Goal: Transaction & Acquisition: Purchase product/service

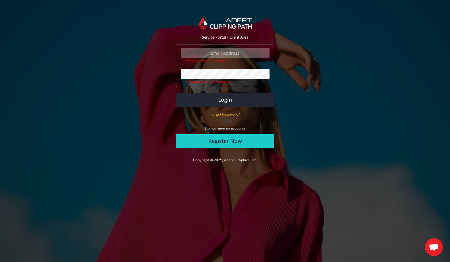
type input "gadisierra@gmail.com"
click at [176, 93] on button "Login" at bounding box center [225, 100] width 98 height 14
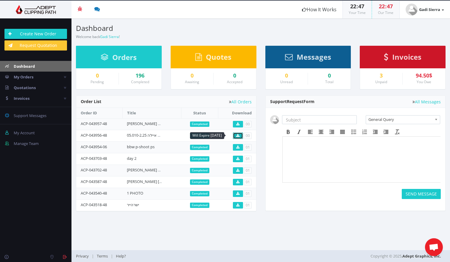
click at [239, 135] on link at bounding box center [238, 136] width 10 height 7
click at [148, 123] on link "נשיץ לפני פוטושופ [DATE]" at bounding box center [159, 123] width 64 height 5
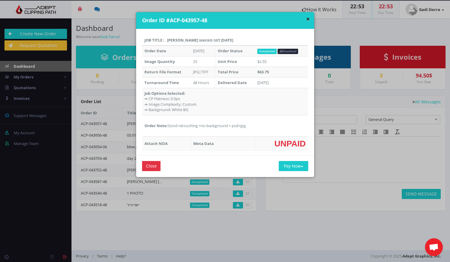
click at [306, 19] on button "×" at bounding box center [308, 19] width 4 height 6
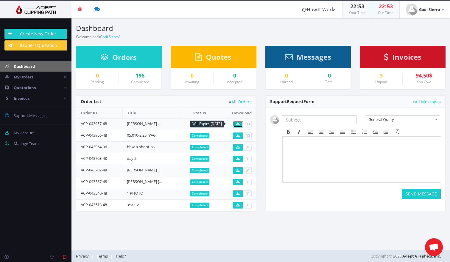
click at [238, 123] on icon at bounding box center [237, 125] width 3 height 4
click at [395, 57] on span "Invoices" at bounding box center [406, 57] width 29 height 10
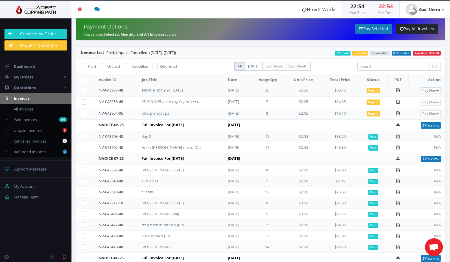
click at [83, 80] on icon at bounding box center [83, 79] width 5 height 5
click at [83, 80] on input "checkbox" at bounding box center [84, 80] width 4 height 4
checkbox input "true"
checkbox input"] "true"
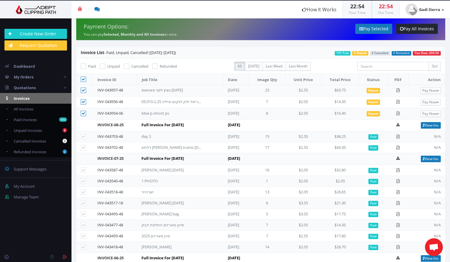
checkbox input"] "true"
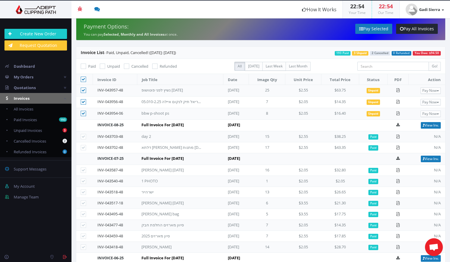
checkbox input"] "true"
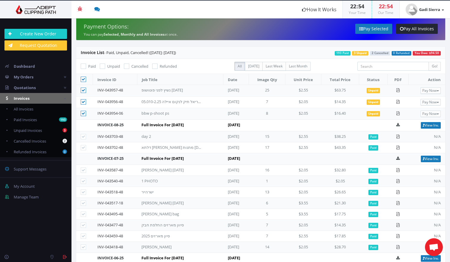
checkbox input"] "true"
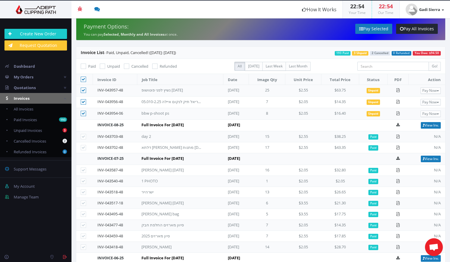
checkbox input"] "true"
click at [83, 90] on icon at bounding box center [83, 90] width 5 height 5
click at [83, 90] on input"] "checkbox" at bounding box center [84, 91] width 4 height 4
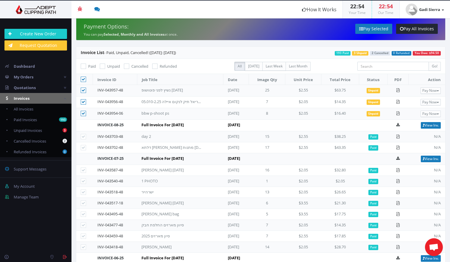
checkbox input"] "false"
click at [82, 82] on icon at bounding box center [83, 79] width 5 height 5
click at [82, 82] on input "checkbox" at bounding box center [84, 80] width 4 height 4
checkbox input "false"
checkbox input"] "false"
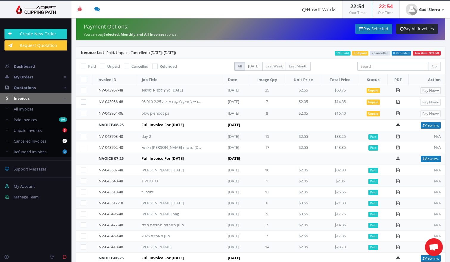
checkbox input"] "false"
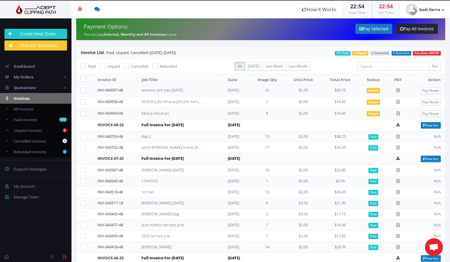
checkbox input"] "false"
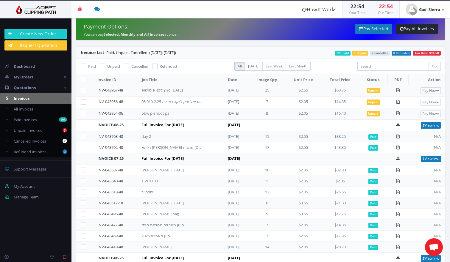
checkbox input"] "false"
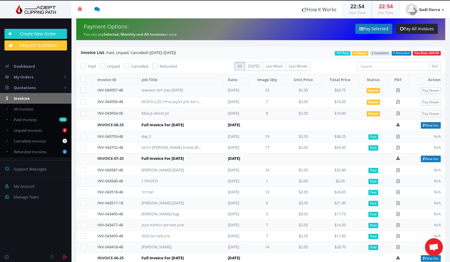
checkbox input"] "false"
click at [82, 82] on icon at bounding box center [83, 79] width 5 height 5
click at [82, 82] on input "checkbox" at bounding box center [84, 80] width 4 height 4
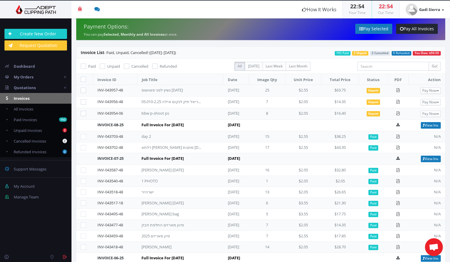
checkbox input "true"
checkbox input"] "true"
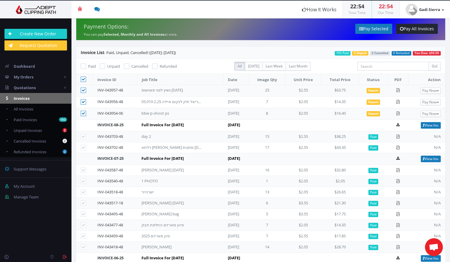
checkbox input"] "true"
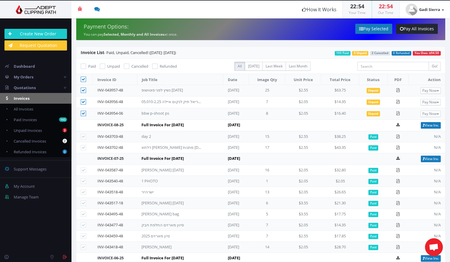
checkbox input"] "true"
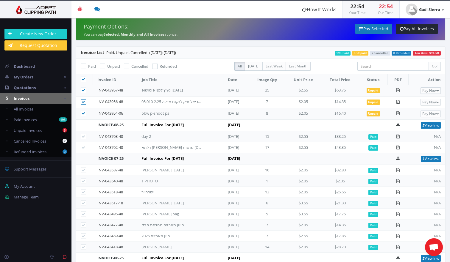
checkbox input"] "true"
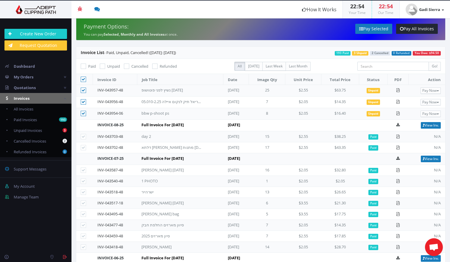
checkbox input"] "true"
click at [379, 30] on link "Pay Selected" at bounding box center [373, 29] width 37 height 10
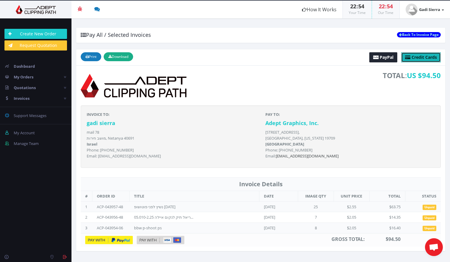
click at [416, 60] on span "Credit Cards" at bounding box center [423, 57] width 25 height 6
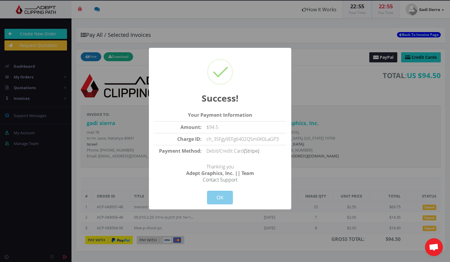
click at [220, 198] on button "OK" at bounding box center [220, 198] width 26 height 14
